Goal: Information Seeking & Learning: Learn about a topic

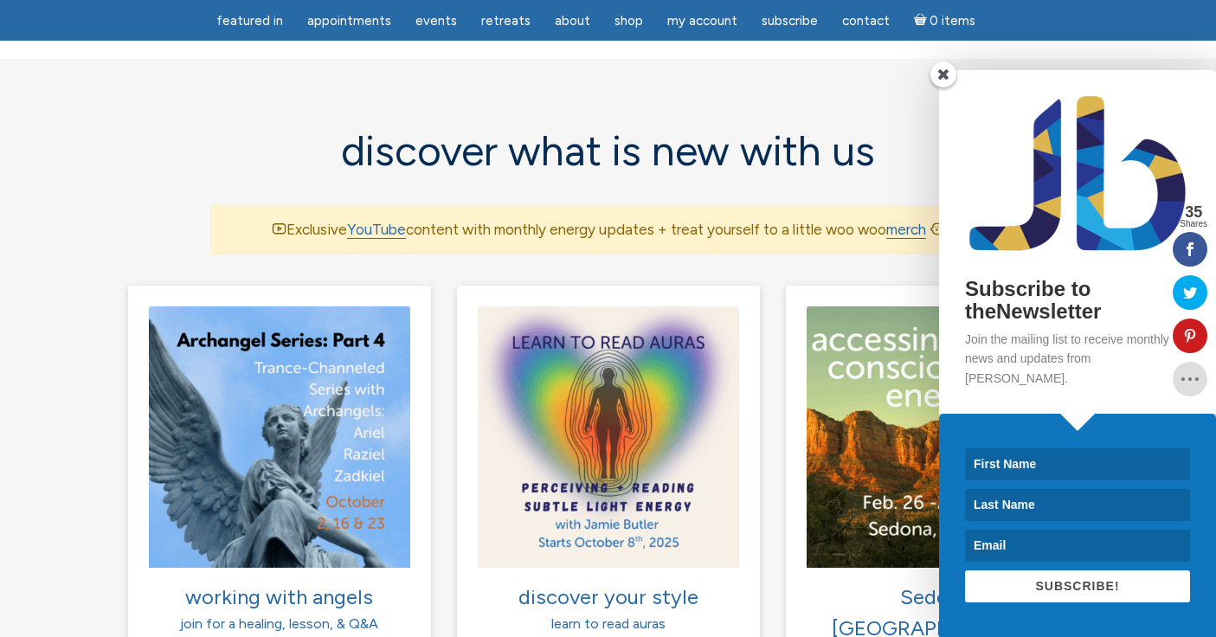
scroll to position [1068, 0]
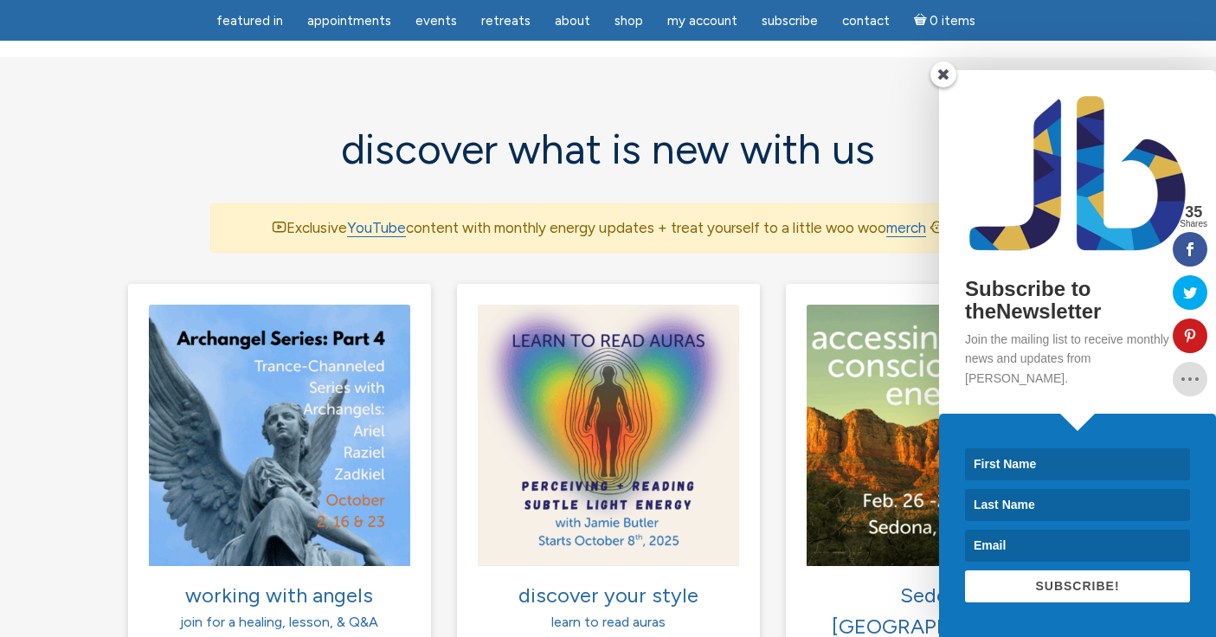
click at [948, 87] on span at bounding box center [943, 74] width 26 height 26
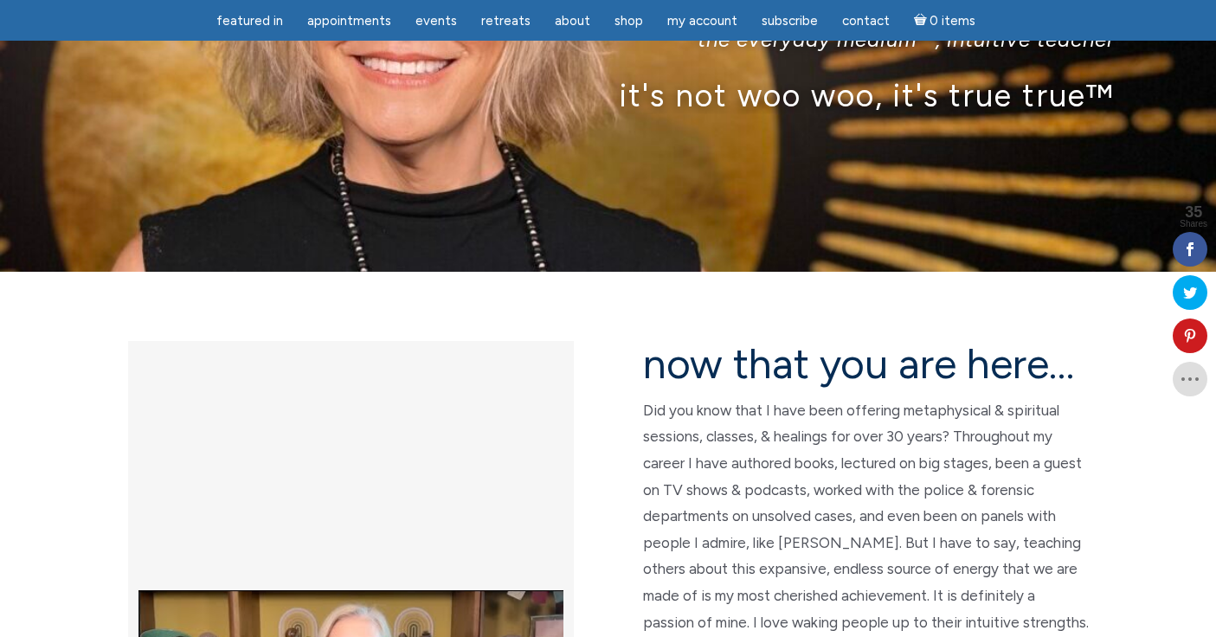
scroll to position [203, 0]
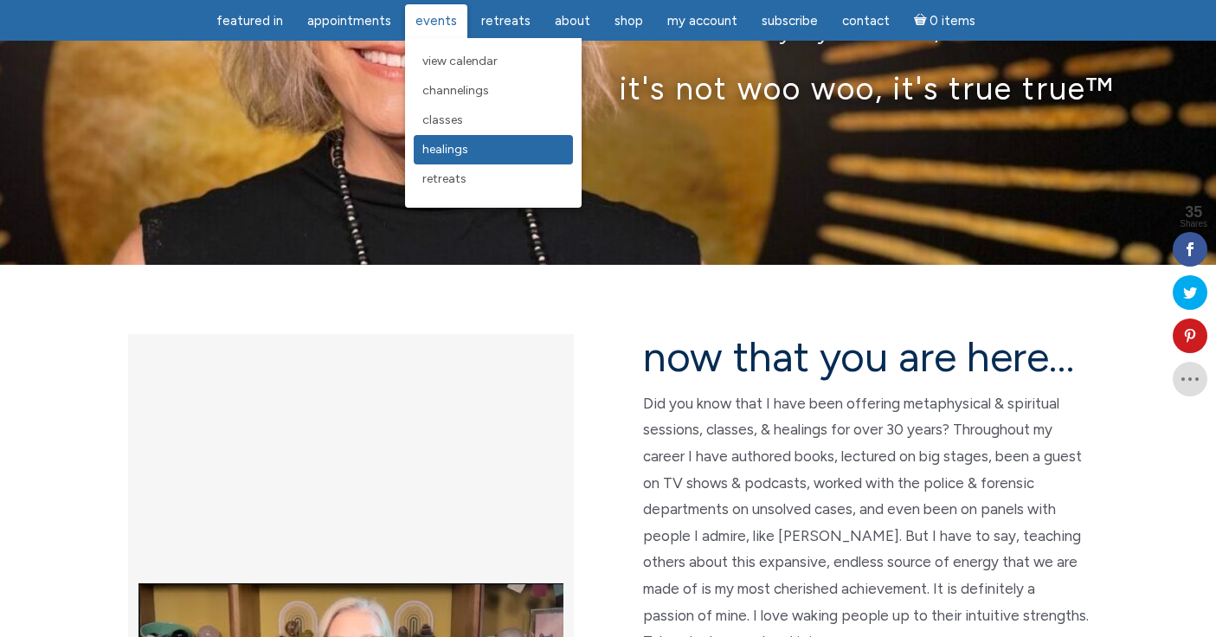
click at [469, 157] on link "Healings" at bounding box center [493, 149] width 159 height 29
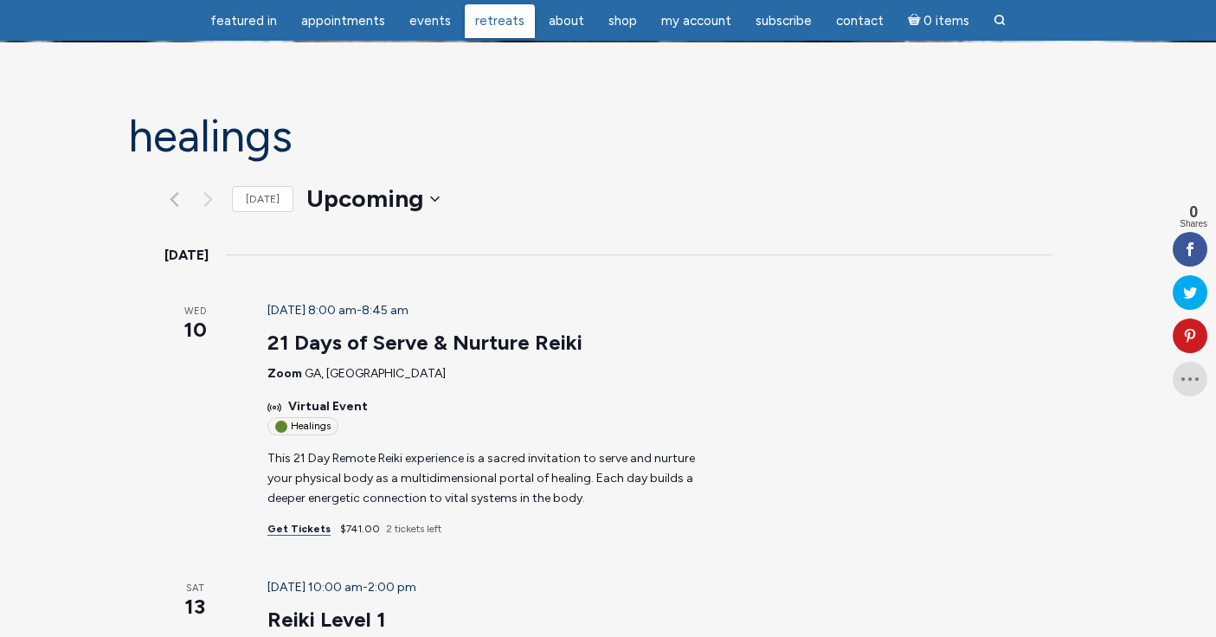
scroll to position [98, 0]
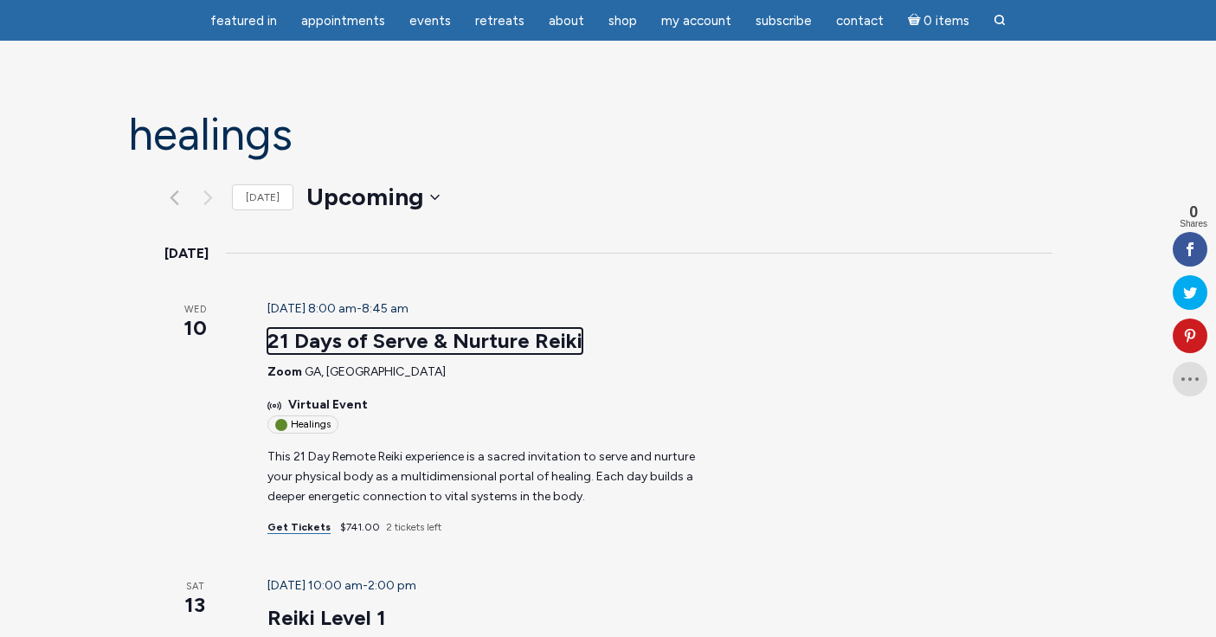
click at [378, 328] on link "21 Days of Serve & Nurture Reiki" at bounding box center [424, 341] width 315 height 26
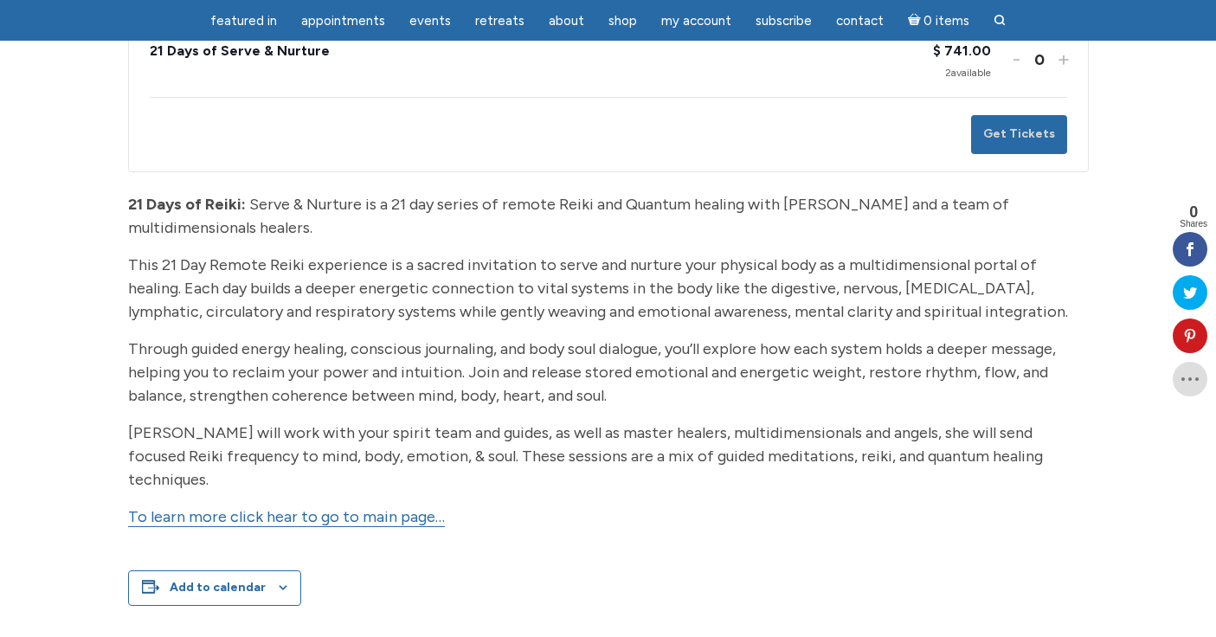
scroll to position [392, 0]
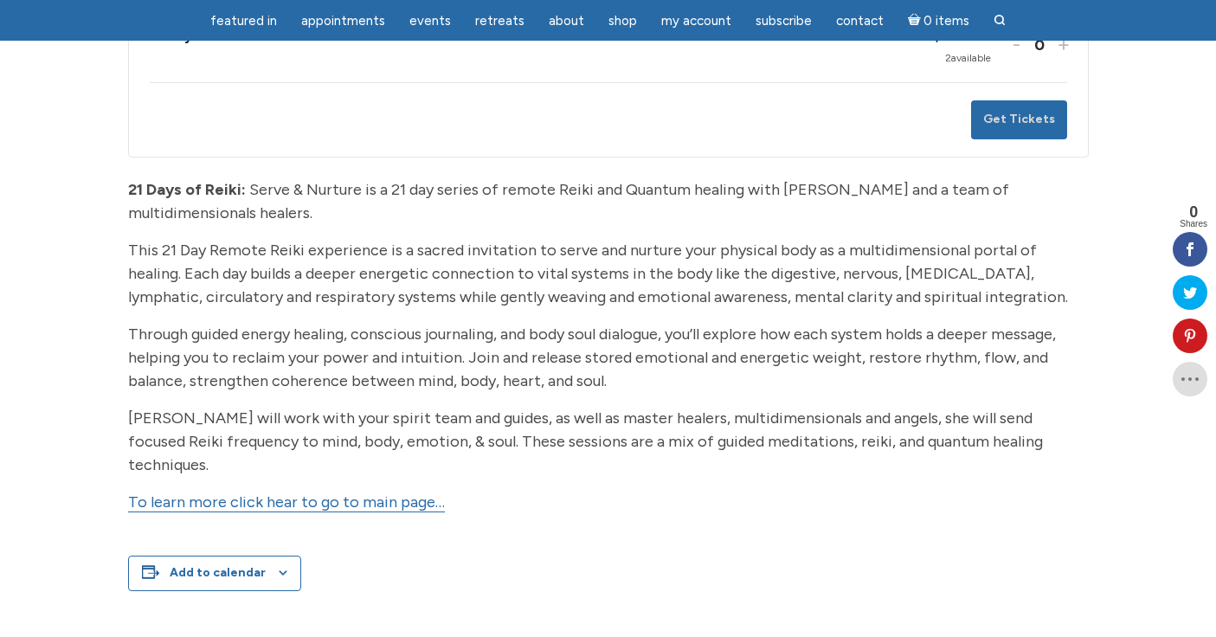
click at [310, 505] on link "To learn more click hear to go to main page…" at bounding box center [286, 502] width 317 height 20
